Goal: Task Accomplishment & Management: Use online tool/utility

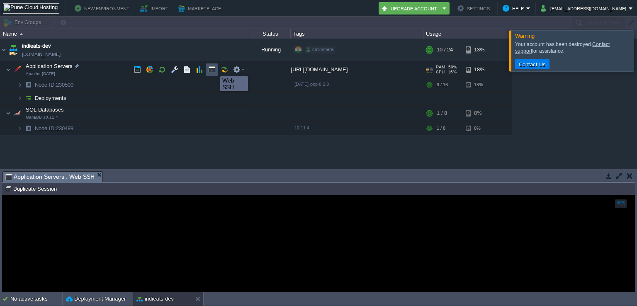
click at [214, 69] on button "button" at bounding box center [211, 69] width 7 height 7
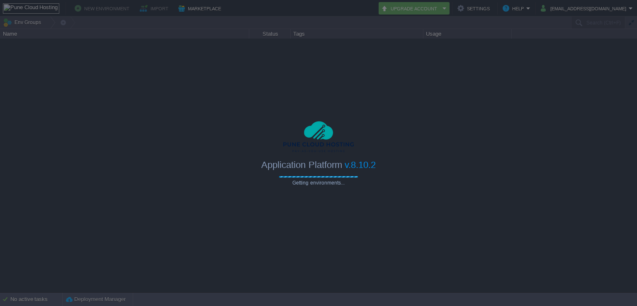
type input "Search (Ctrl+F)"
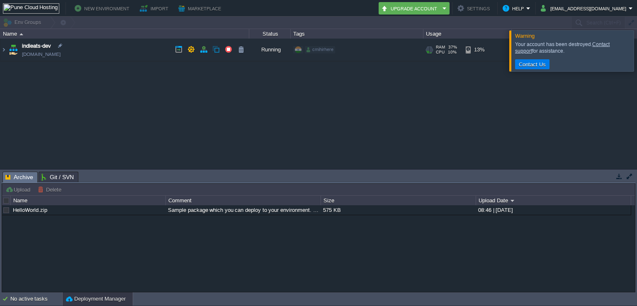
click at [93, 55] on td "indieats-dev indieats-dev.cloudjiffy.net" at bounding box center [124, 50] width 249 height 23
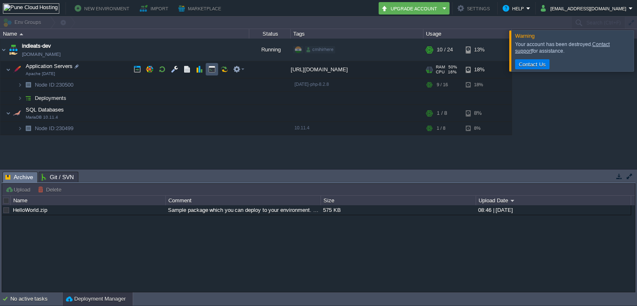
click at [211, 71] on button "button" at bounding box center [211, 69] width 7 height 7
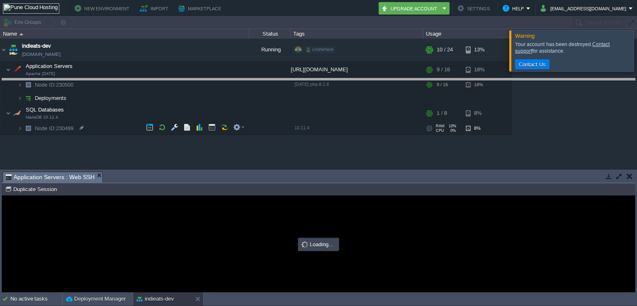
drag, startPoint x: 208, startPoint y: 182, endPoint x: 205, endPoint y: 87, distance: 95.1
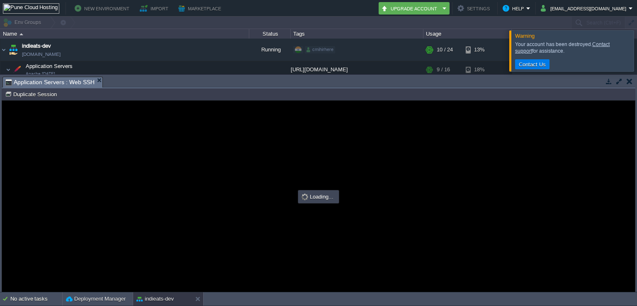
type input "#000000"
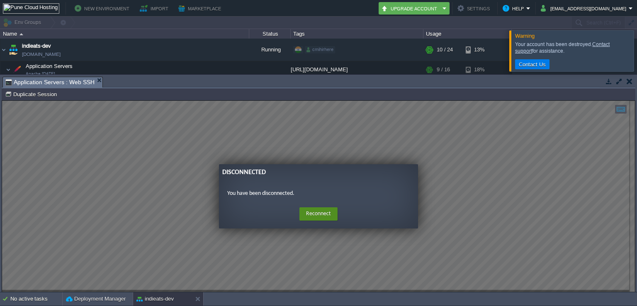
click at [330, 213] on button "Reconnect" at bounding box center [319, 213] width 38 height 13
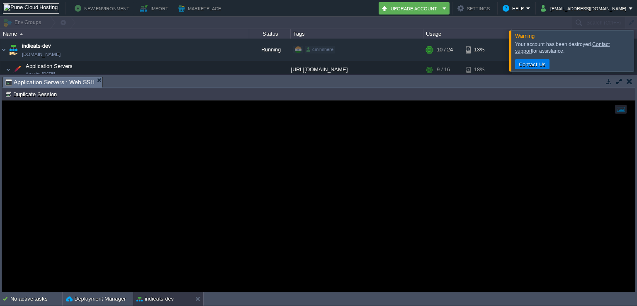
click at [256, 223] on div at bounding box center [318, 196] width 633 height 191
